Goal: Check status: Check status

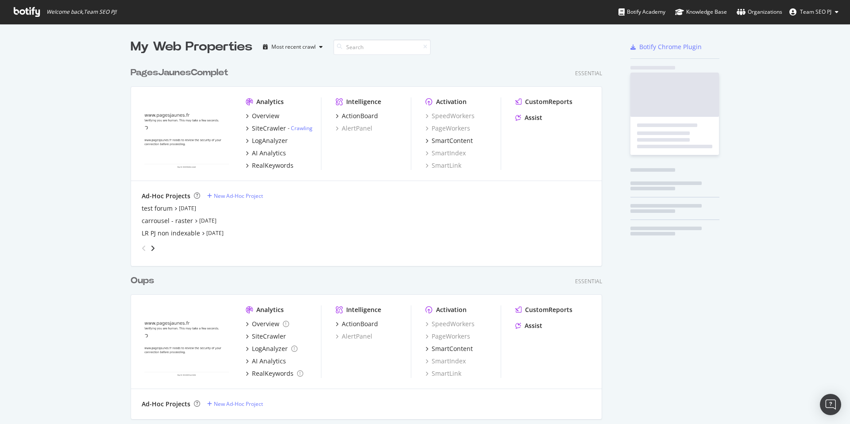
scroll to position [673, 478]
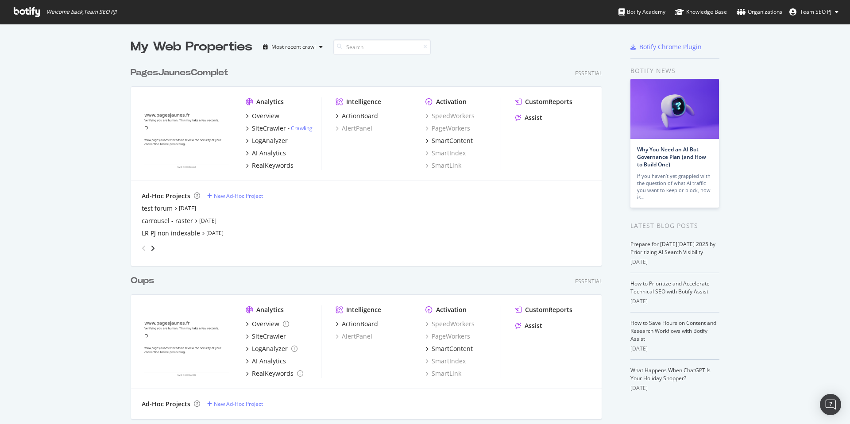
click at [176, 74] on div "PagesJaunesComplet" at bounding box center [180, 72] width 98 height 13
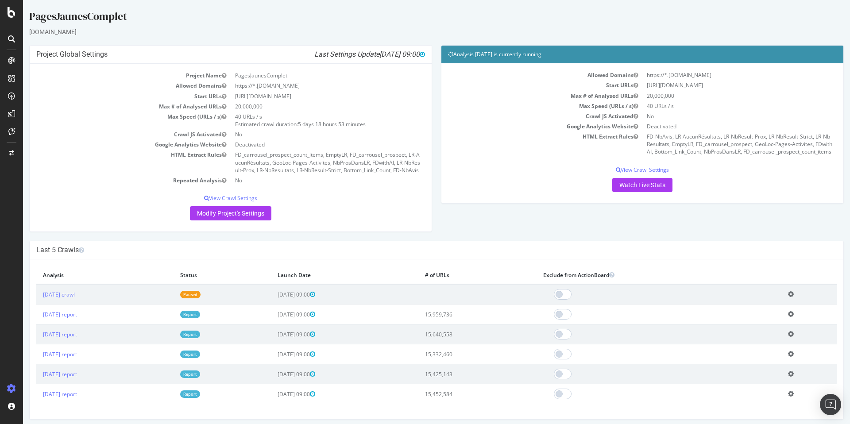
scroll to position [2, 0]
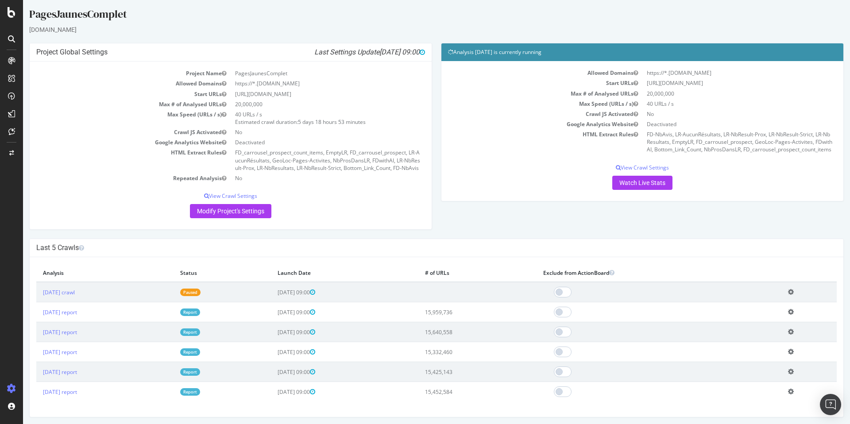
click at [200, 296] on link "Paused" at bounding box center [190, 293] width 20 height 8
